Goal: Book appointment/travel/reservation

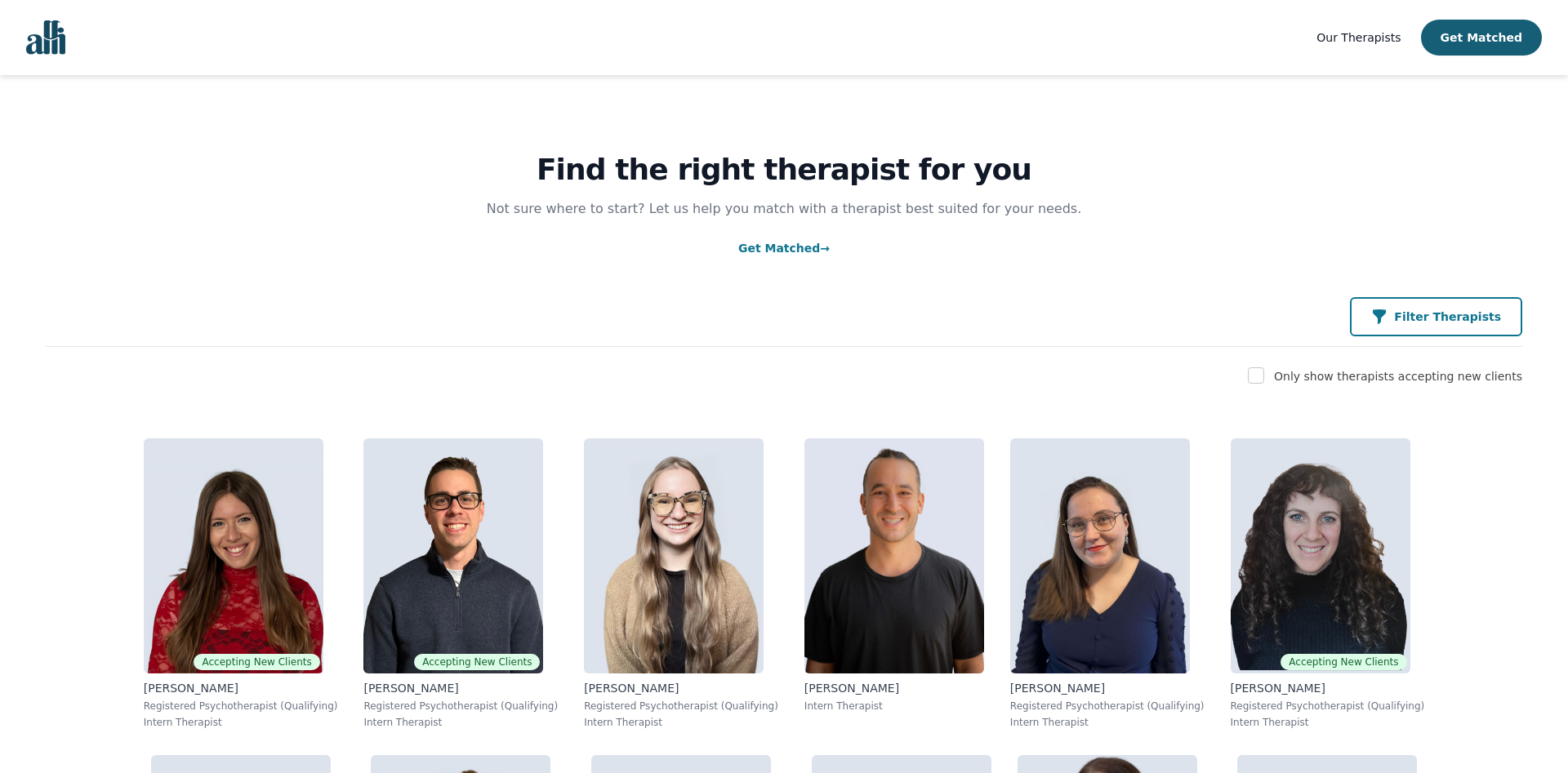
click at [1448, 310] on p "Filter Therapists" at bounding box center [1448, 317] width 107 height 16
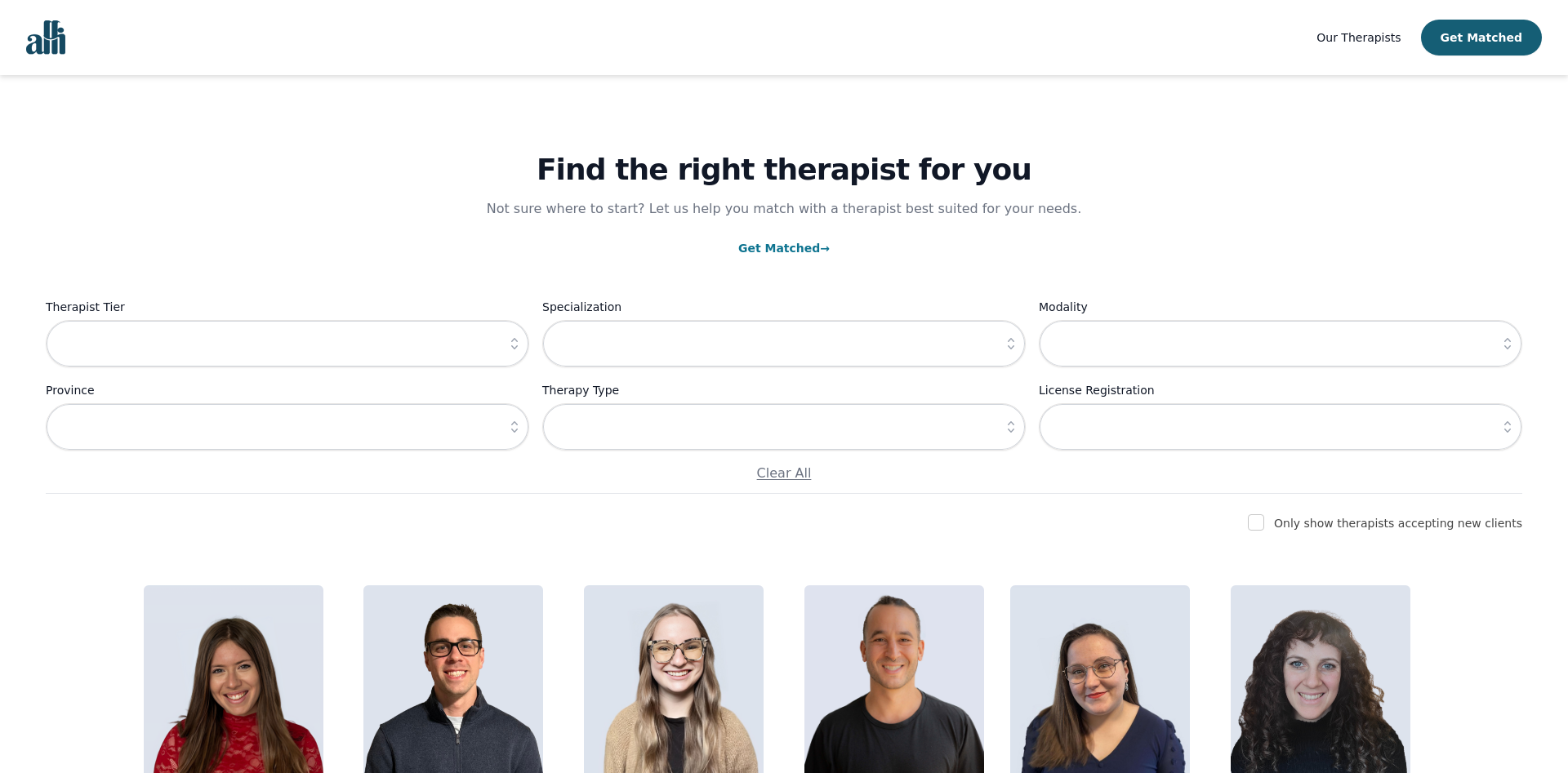
click at [506, 342] on icon "button" at bounding box center [514, 344] width 17 height 16
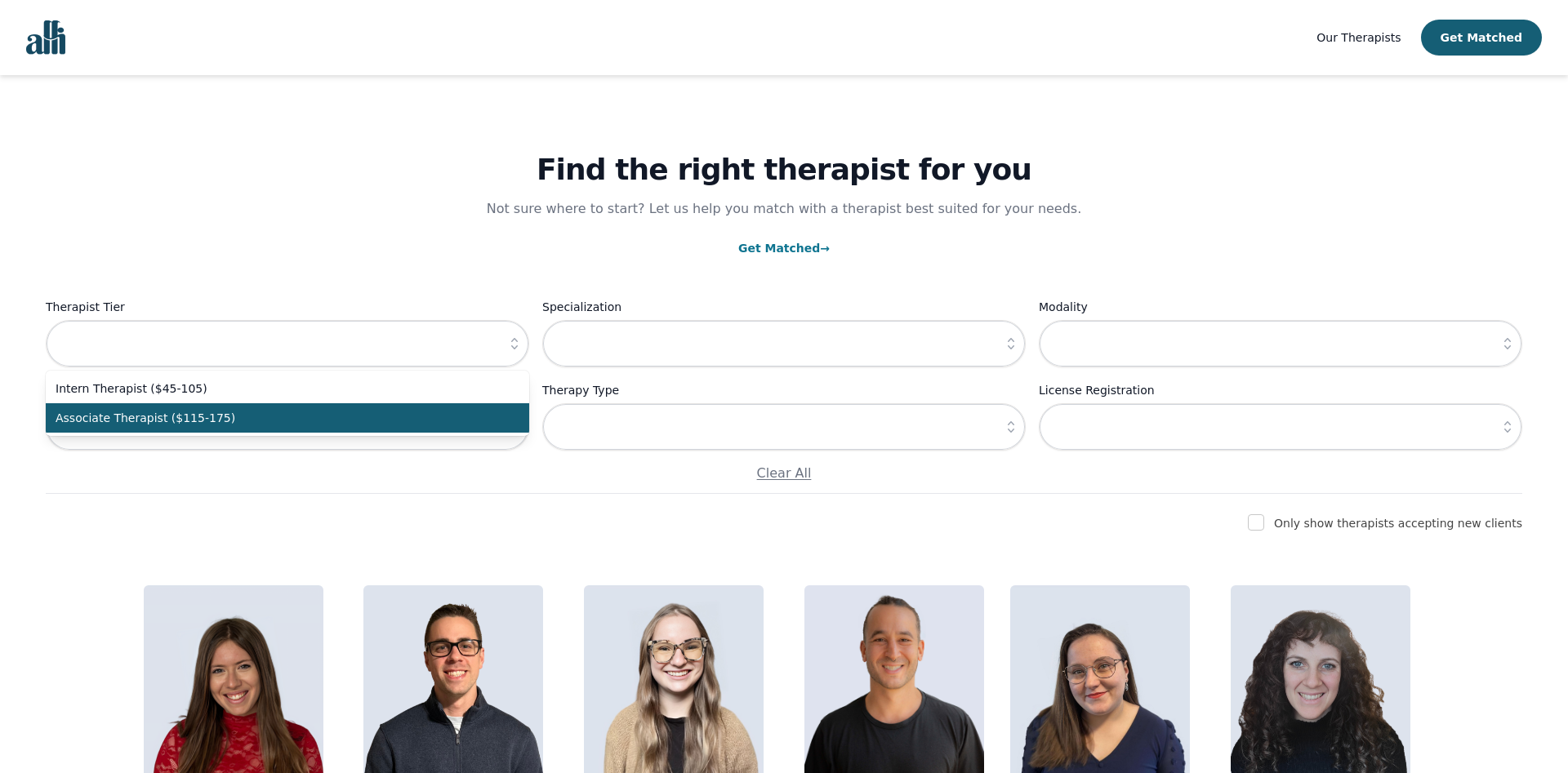
click at [211, 419] on span "Associate Therapist ($115-175)" at bounding box center [277, 418] width 444 height 16
type input "Associate Therapist ($115-175)"
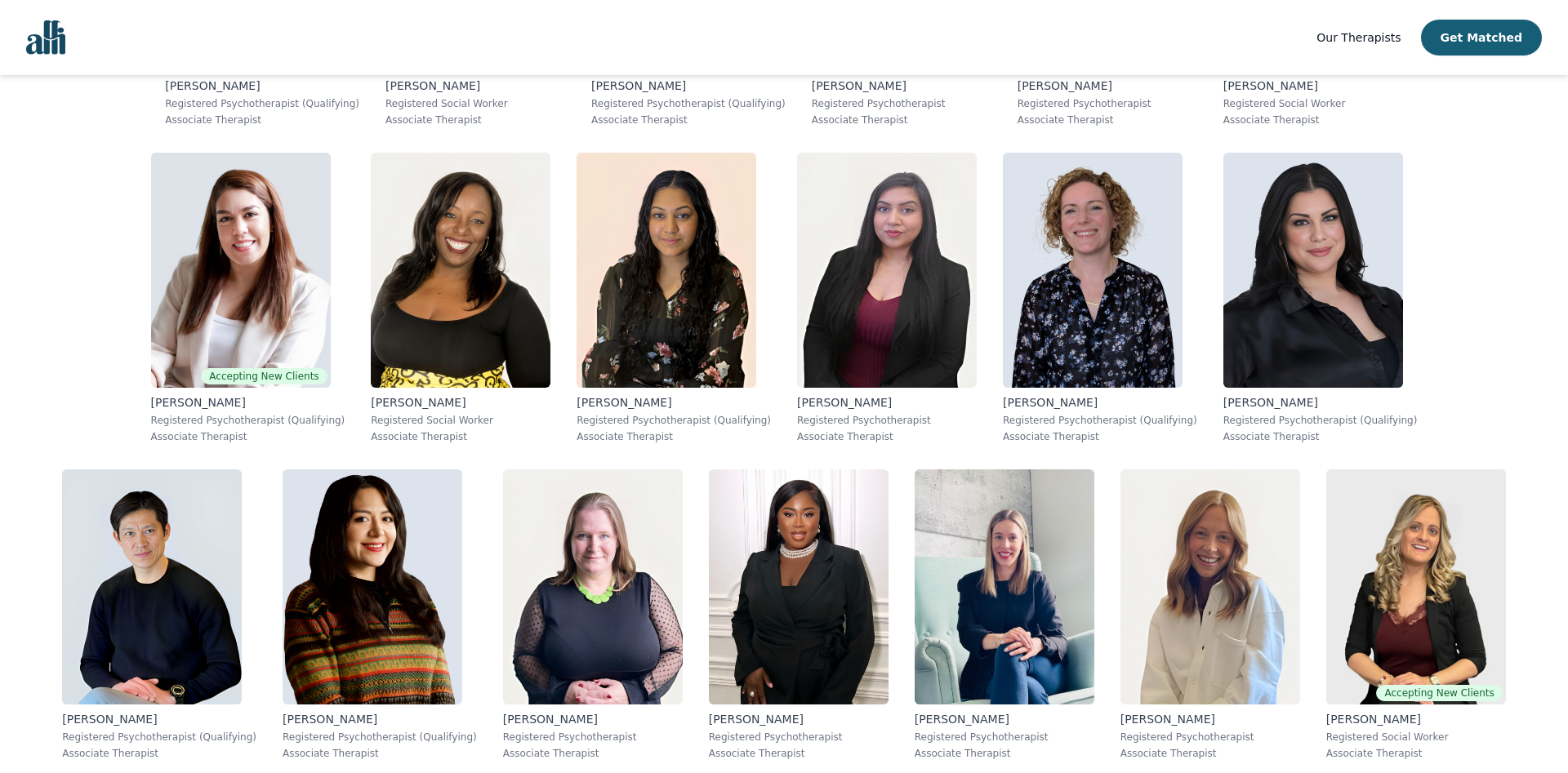
scroll to position [1145, 0]
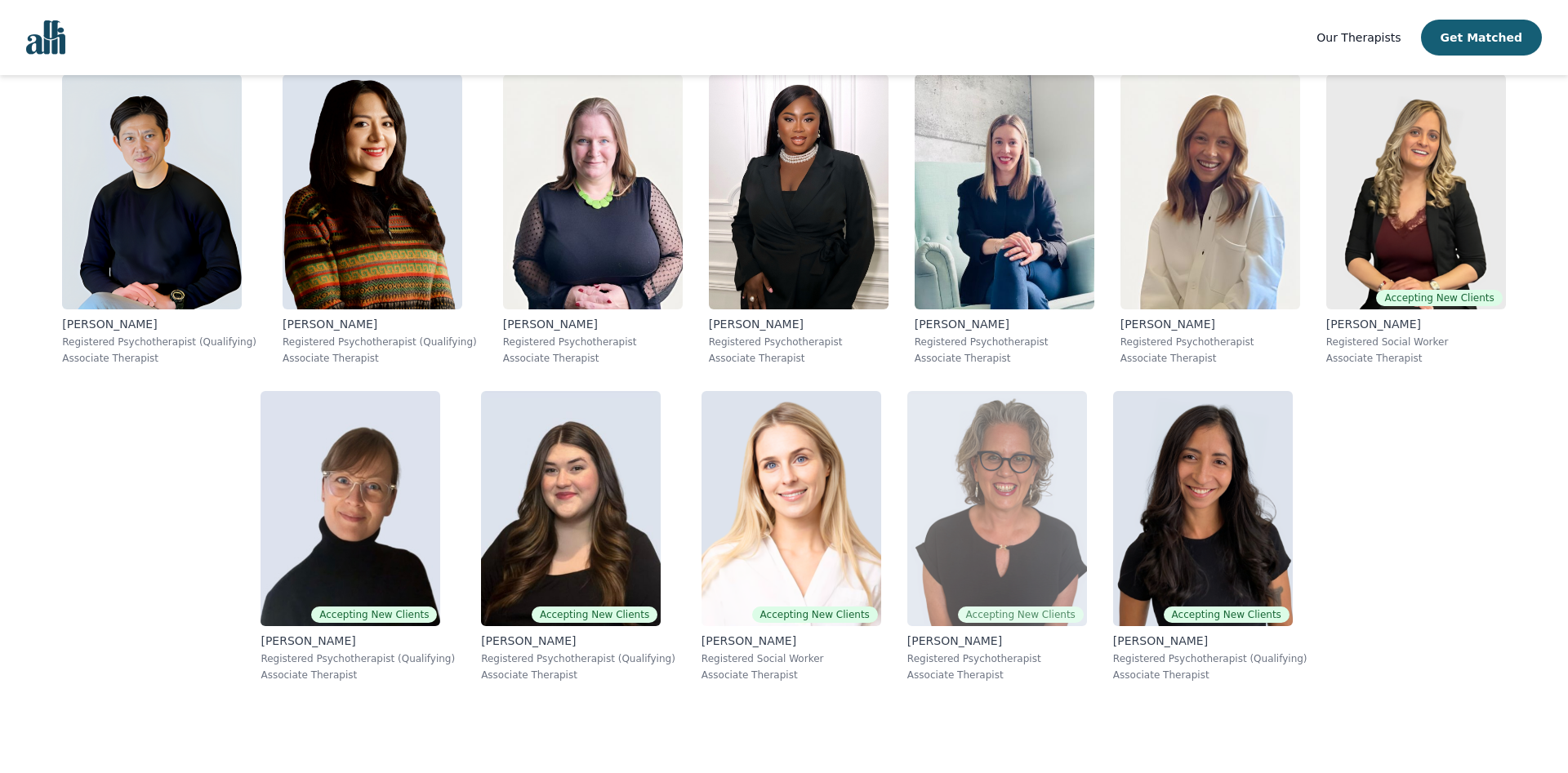
click at [907, 507] on img at bounding box center [997, 508] width 180 height 235
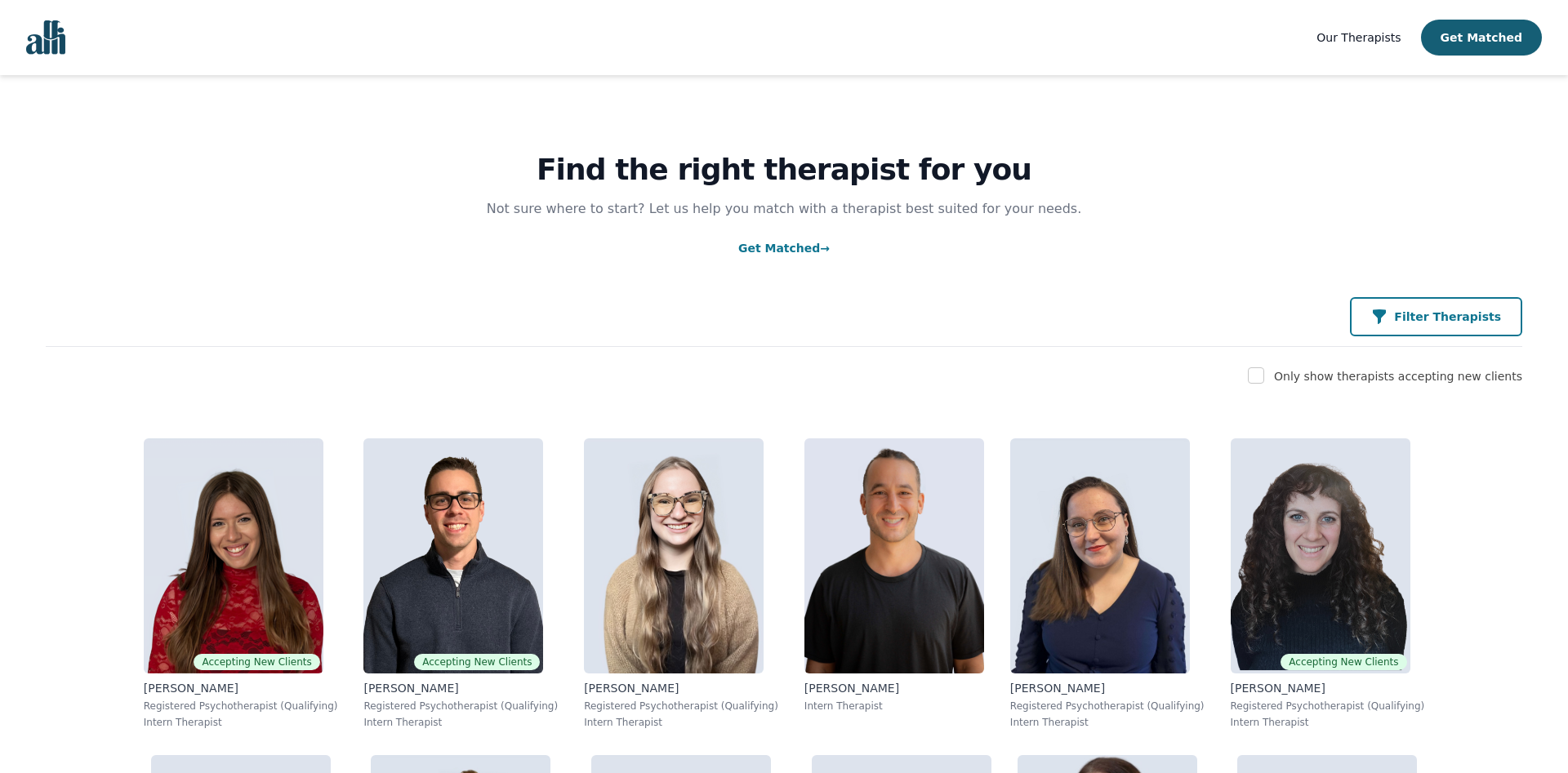
click at [1485, 315] on p "Filter Therapists" at bounding box center [1448, 317] width 107 height 16
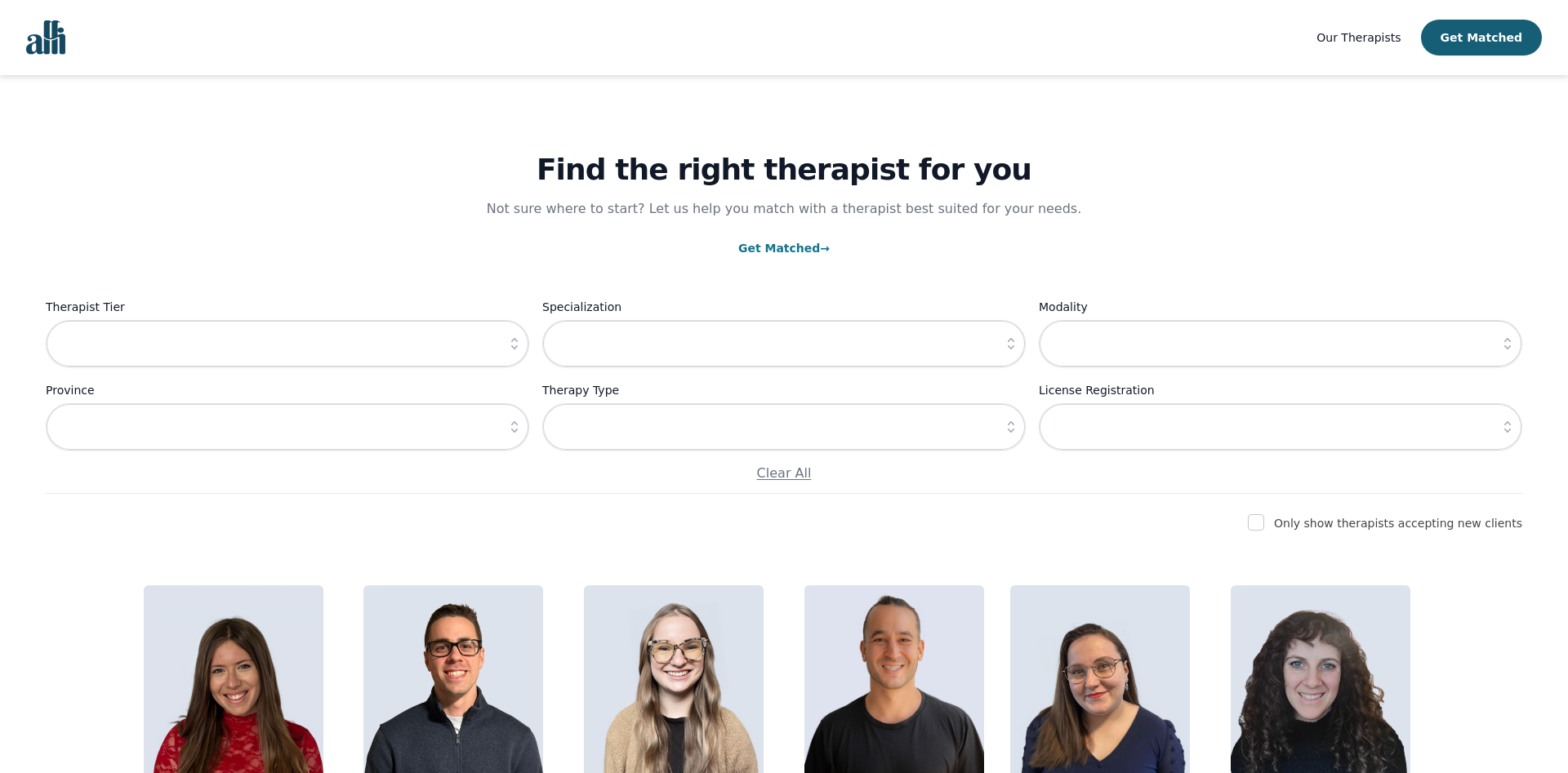
click at [516, 347] on icon "button" at bounding box center [514, 344] width 7 height 12
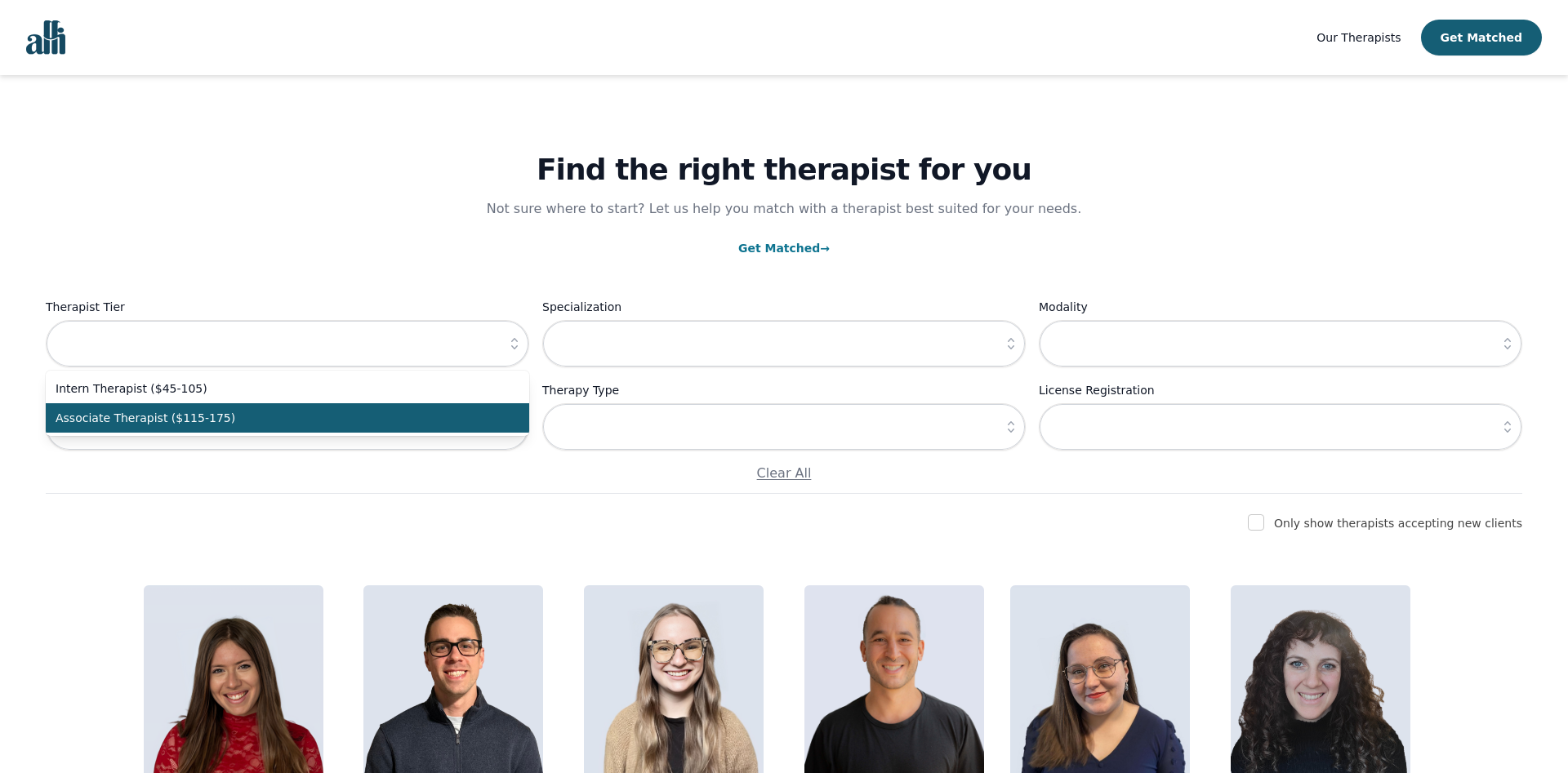
click at [273, 413] on span "Associate Therapist ($115-175)" at bounding box center [277, 418] width 444 height 16
type input "Associate Therapist ($115-175)"
